Goal: Submit feedback/report problem: Submit feedback/report problem

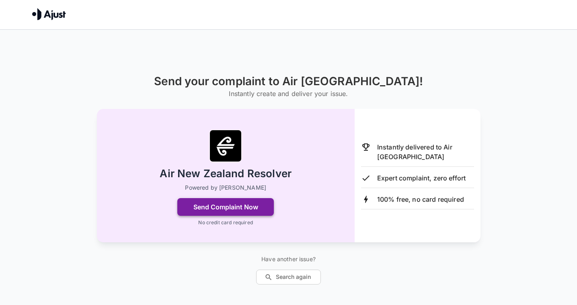
click at [227, 207] on button "Send Complaint Now" at bounding box center [225, 207] width 96 height 18
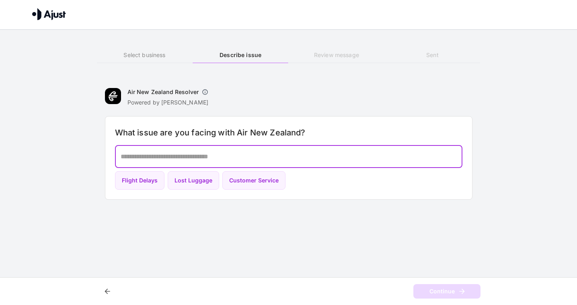
click at [215, 158] on textarea at bounding box center [289, 156] width 336 height 9
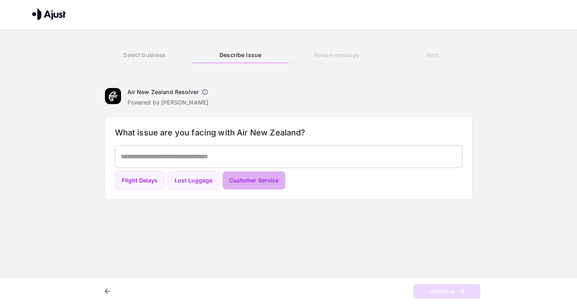
click at [232, 183] on button "Customer Service" at bounding box center [253, 180] width 63 height 19
type textarea "**********"
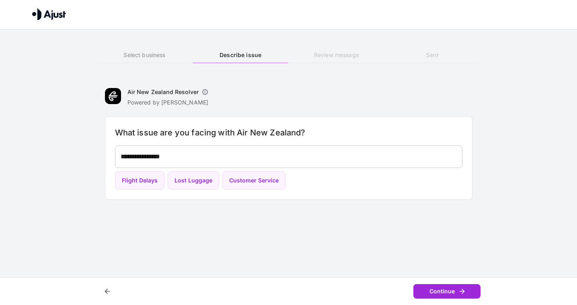
click at [436, 291] on button "Continue" at bounding box center [446, 291] width 67 height 15
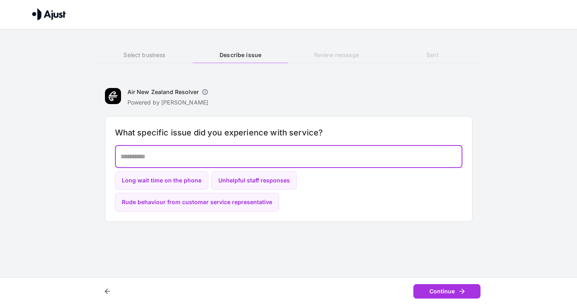
click at [307, 153] on textarea at bounding box center [289, 156] width 336 height 9
click at [279, 193] on button "Rude behaviour from customer service representative" at bounding box center [197, 202] width 164 height 19
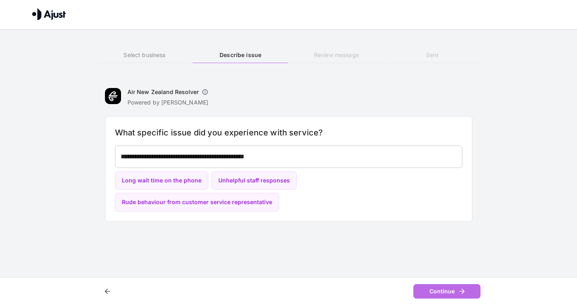
click at [444, 290] on button "Continue" at bounding box center [446, 291] width 67 height 15
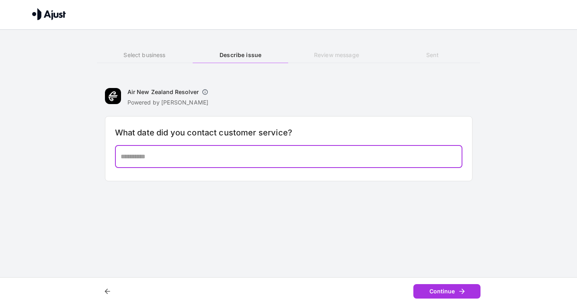
click at [352, 154] on textarea at bounding box center [289, 156] width 336 height 9
type textarea "**********"
click at [458, 292] on icon "button" at bounding box center [462, 291] width 8 height 8
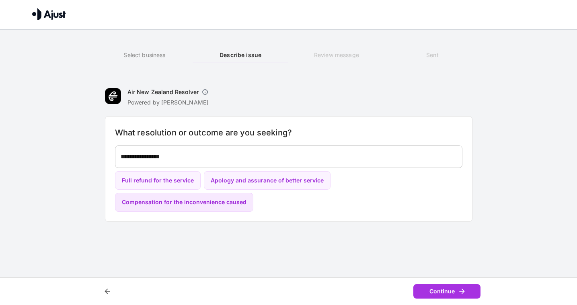
click at [225, 201] on button "Compensation for the inconvenience caused" at bounding box center [184, 202] width 138 height 19
click at [443, 293] on button "Continue" at bounding box center [446, 291] width 67 height 15
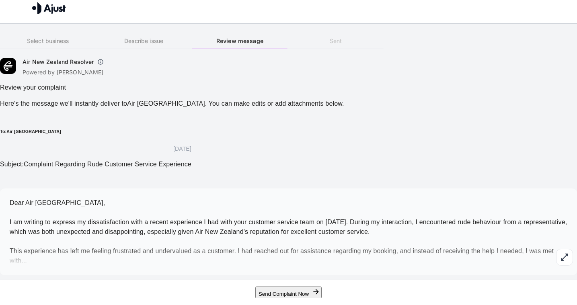
scroll to position [52, 0]
click at [344, 199] on span "Dear Air [GEOGRAPHIC_DATA], I am writing to express my dissatisfaction with a r…" at bounding box center [288, 231] width 557 height 65
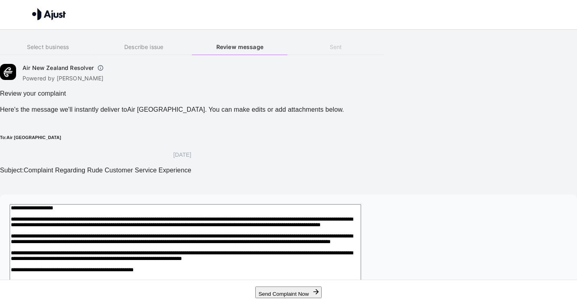
click at [306, 226] on textarea "**********" at bounding box center [185, 278] width 351 height 148
click at [181, 204] on textarea "**********" at bounding box center [185, 278] width 351 height 148
drag, startPoint x: 269, startPoint y: 193, endPoint x: 236, endPoint y: 192, distance: 32.6
click at [236, 204] on textarea at bounding box center [185, 278] width 351 height 148
click at [361, 220] on textarea at bounding box center [185, 278] width 351 height 148
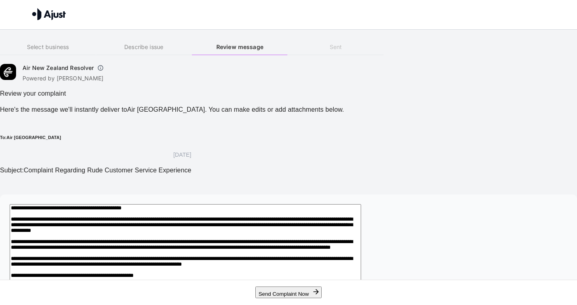
click at [208, 237] on textarea at bounding box center [185, 282] width 351 height 157
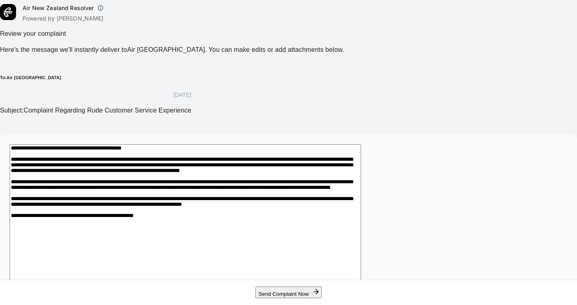
scroll to position [66, 0]
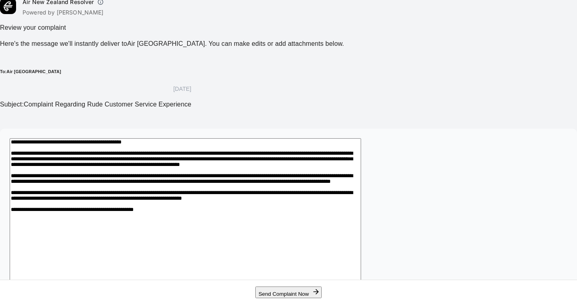
drag, startPoint x: 268, startPoint y: 191, endPoint x: 354, endPoint y: 192, distance: 85.2
click at [354, 192] on textarea at bounding box center [185, 216] width 351 height 157
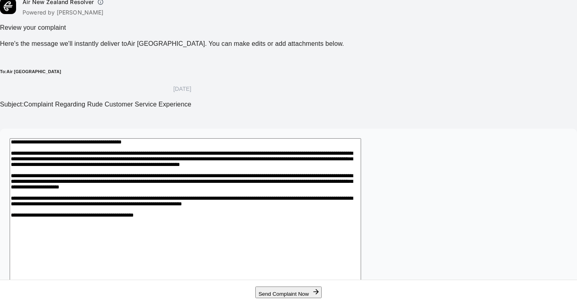
click at [361, 190] on textarea at bounding box center [185, 221] width 351 height 166
drag, startPoint x: 278, startPoint y: 199, endPoint x: 276, endPoint y: 211, distance: 12.0
click at [276, 211] on textarea at bounding box center [185, 221] width 351 height 166
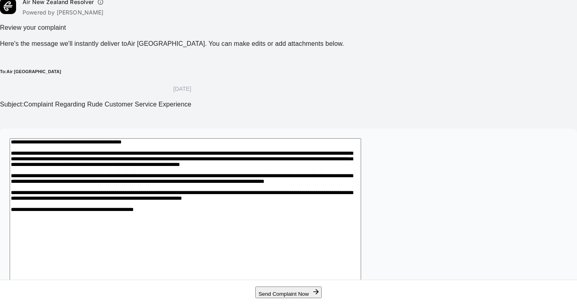
click at [361, 198] on textarea at bounding box center [185, 216] width 351 height 157
click at [130, 201] on textarea at bounding box center [185, 216] width 351 height 157
click at [361, 199] on textarea at bounding box center [185, 216] width 351 height 157
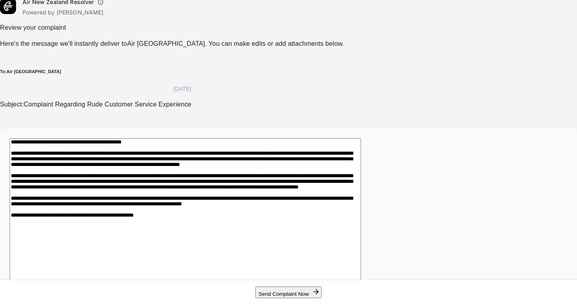
click at [249, 219] on textarea at bounding box center [185, 226] width 351 height 176
click at [361, 218] on textarea at bounding box center [185, 226] width 351 height 176
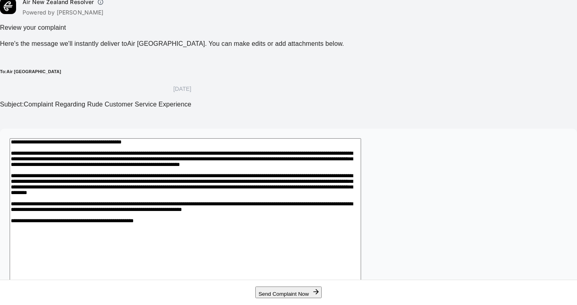
click at [361, 220] on textarea at bounding box center [185, 226] width 351 height 176
drag, startPoint x: 143, startPoint y: 228, endPoint x: 150, endPoint y: 229, distance: 6.9
click at [150, 229] on textarea at bounding box center [185, 226] width 351 height 176
click at [175, 227] on textarea at bounding box center [185, 226] width 351 height 176
click at [361, 230] on textarea at bounding box center [185, 226] width 351 height 176
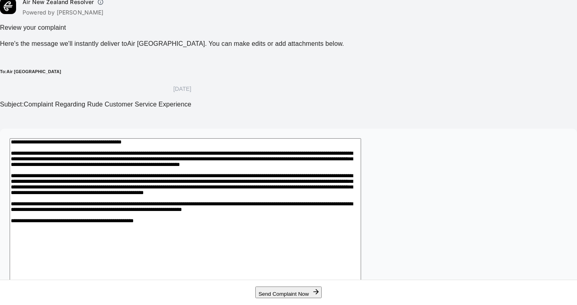
click at [204, 255] on textarea at bounding box center [185, 230] width 351 height 185
click at [262, 258] on textarea at bounding box center [185, 230] width 351 height 185
click at [324, 255] on textarea at bounding box center [185, 230] width 351 height 185
drag, startPoint x: 257, startPoint y: 265, endPoint x: 190, endPoint y: 265, distance: 66.3
click at [190, 265] on textarea at bounding box center [185, 230] width 351 height 185
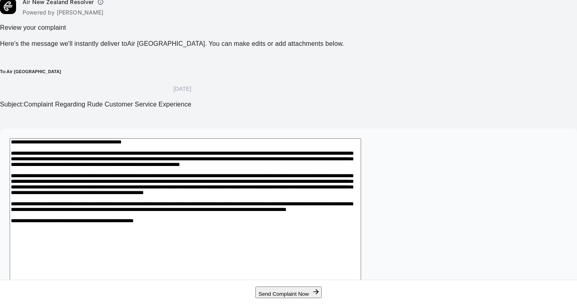
drag, startPoint x: 353, startPoint y: 144, endPoint x: 438, endPoint y: 145, distance: 85.6
click at [361, 146] on textarea at bounding box center [185, 230] width 351 height 185
click at [197, 154] on textarea at bounding box center [185, 230] width 351 height 185
click at [361, 175] on textarea at bounding box center [185, 230] width 351 height 185
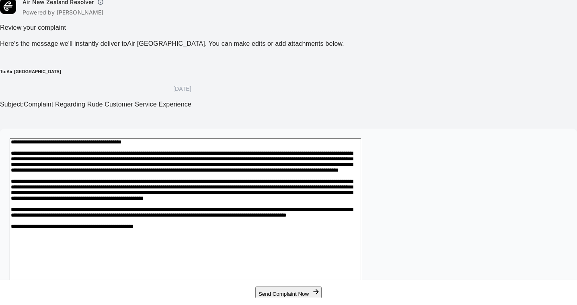
drag, startPoint x: 442, startPoint y: 197, endPoint x: 445, endPoint y: 190, distance: 7.2
click at [361, 190] on textarea at bounding box center [185, 244] width 351 height 213
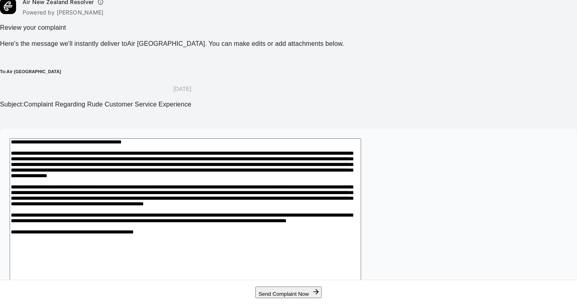
click at [361, 191] on textarea at bounding box center [185, 244] width 351 height 213
drag, startPoint x: 380, startPoint y: 201, endPoint x: 207, endPoint y: 200, distance: 174.0
click at [207, 200] on textarea at bounding box center [185, 244] width 351 height 213
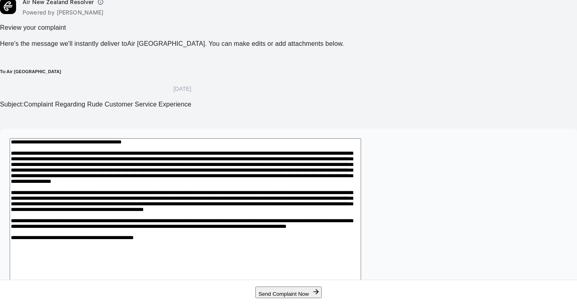
click at [164, 153] on textarea at bounding box center [185, 249] width 351 height 222
click at [245, 155] on textarea at bounding box center [185, 253] width 351 height 231
click at [270, 153] on textarea at bounding box center [185, 253] width 351 height 231
drag, startPoint x: 270, startPoint y: 165, endPoint x: 270, endPoint y: 154, distance: 10.4
drag, startPoint x: 282, startPoint y: 154, endPoint x: 256, endPoint y: 154, distance: 26.1
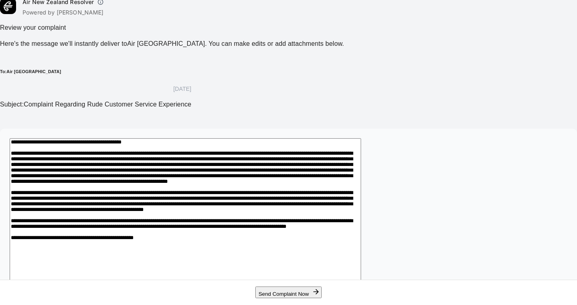
click at [256, 154] on textarea at bounding box center [185, 253] width 351 height 231
click at [361, 190] on textarea at bounding box center [185, 253] width 351 height 231
click at [361, 188] on textarea at bounding box center [185, 253] width 351 height 231
click at [361, 189] on textarea at bounding box center [185, 253] width 351 height 231
click at [361, 200] on textarea at bounding box center [185, 253] width 351 height 231
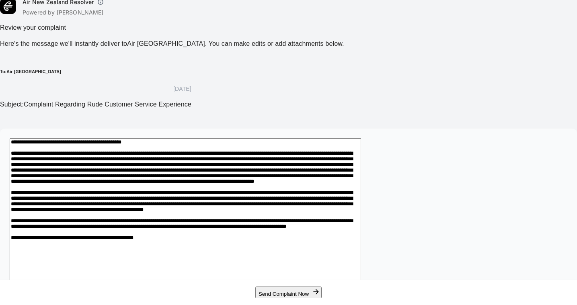
click at [345, 209] on textarea at bounding box center [185, 253] width 351 height 231
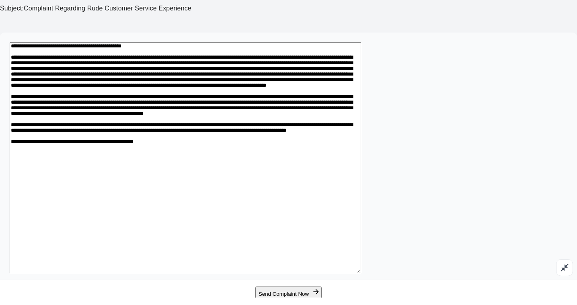
scroll to position [165, 0]
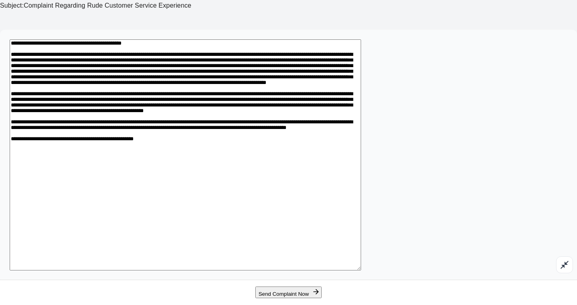
click at [253, 178] on textarea at bounding box center [185, 154] width 351 height 231
click at [342, 174] on textarea at bounding box center [185, 154] width 351 height 231
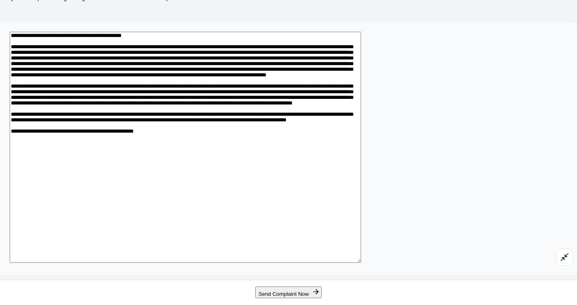
scroll to position [190, 0]
click at [303, 213] on textarea at bounding box center [185, 147] width 351 height 231
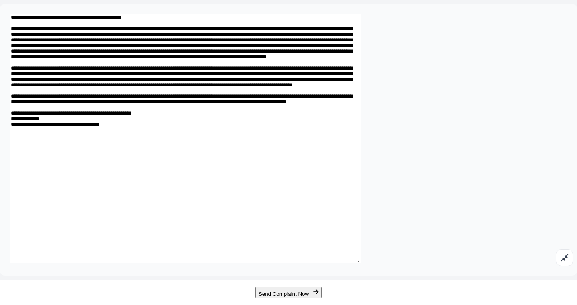
click at [171, 236] on textarea at bounding box center [185, 139] width 351 height 250
drag, startPoint x: 177, startPoint y: 223, endPoint x: 136, endPoint y: 223, distance: 41.0
click at [136, 223] on textarea at bounding box center [185, 139] width 351 height 250
type textarea "**********"
click at [262, 291] on button "Send Complaint Now" at bounding box center [288, 292] width 66 height 12
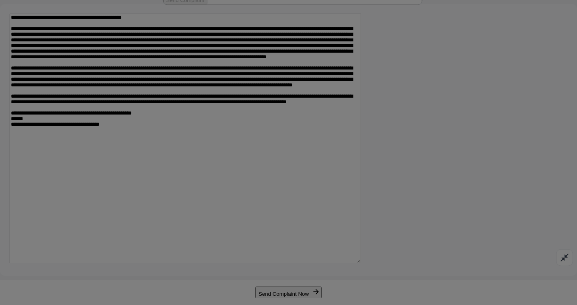
type input "**********"
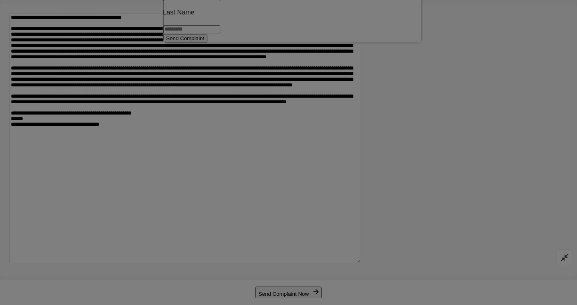
type input "******"
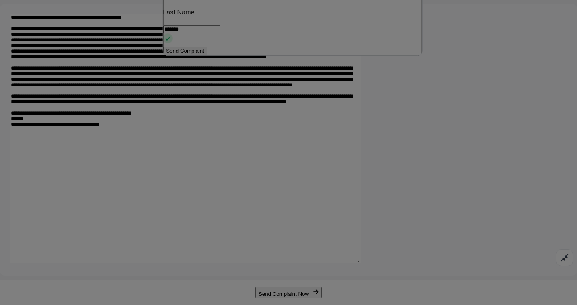
click at [220, 33] on input "*******" at bounding box center [191, 29] width 57 height 8
type input "*******"
click at [207, 55] on button "Send Complaint" at bounding box center [185, 51] width 45 height 8
